Goal: Navigation & Orientation: Go to known website

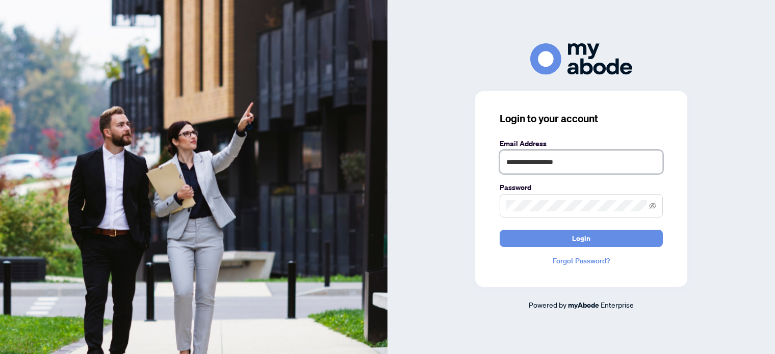
click at [533, 159] on input "**********" at bounding box center [581, 161] width 163 height 23
type input "**********"
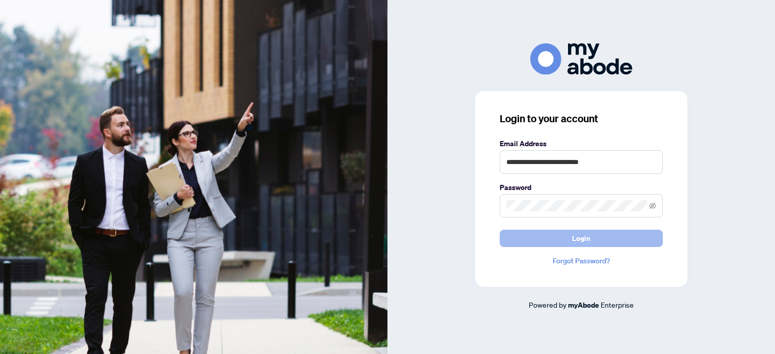
click at [545, 234] on button "Login" at bounding box center [581, 238] width 163 height 17
